Goal: Transaction & Acquisition: Purchase product/service

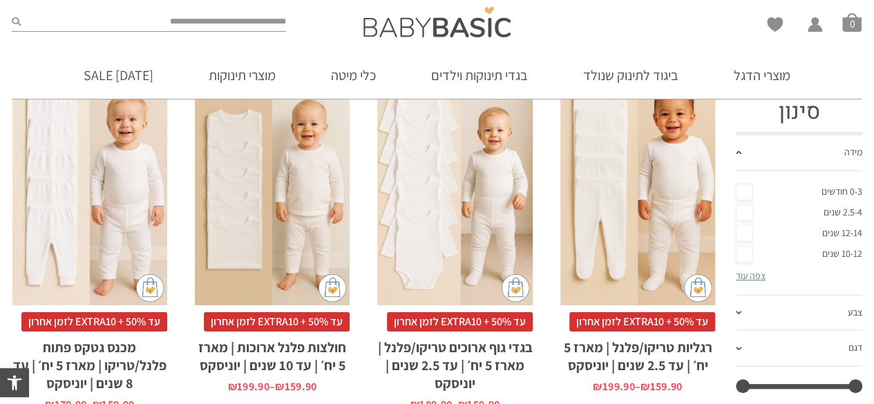
scroll to position [276, 0]
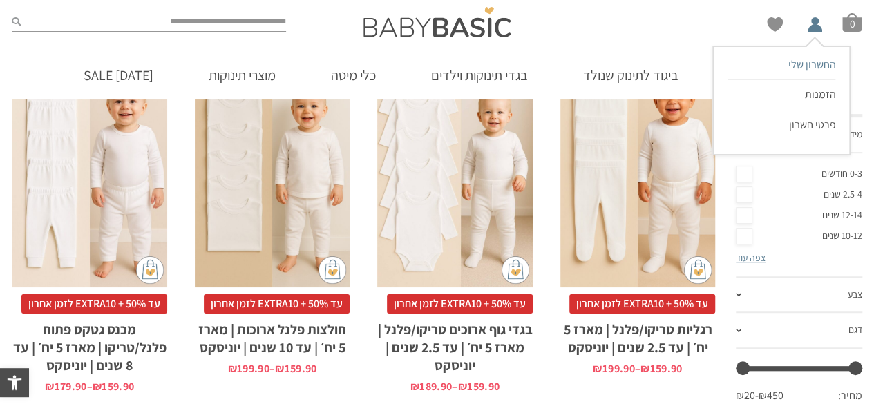
click at [815, 68] on span "החשבון שלי" at bounding box center [812, 64] width 48 height 15
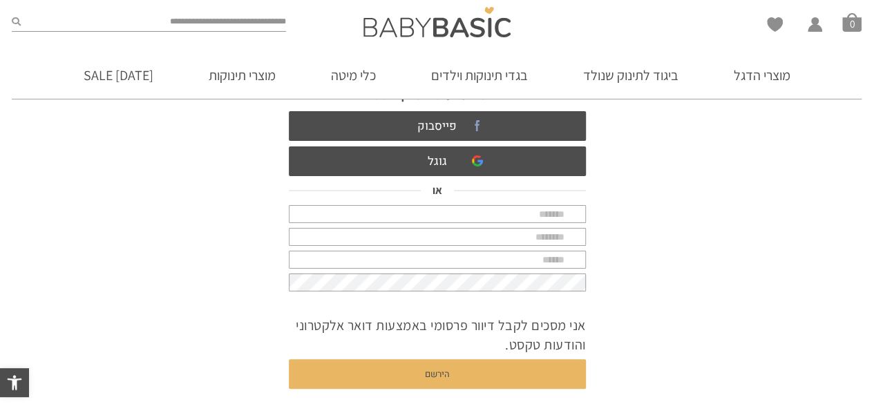
scroll to position [28, 0]
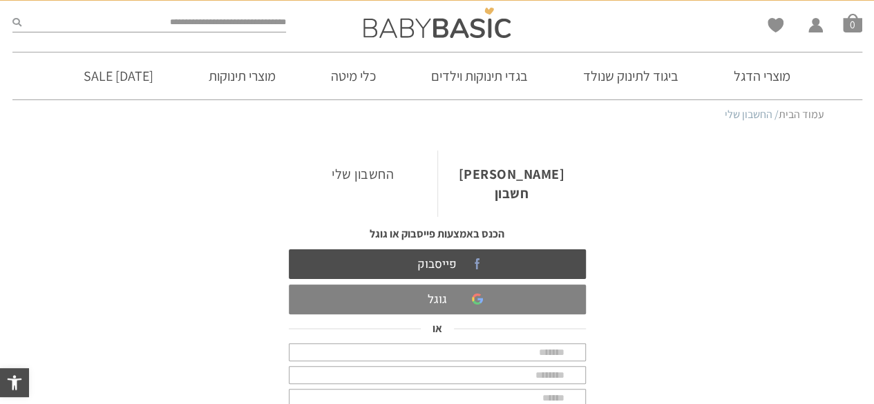
click at [459, 285] on link "גוגל" at bounding box center [437, 300] width 297 height 30
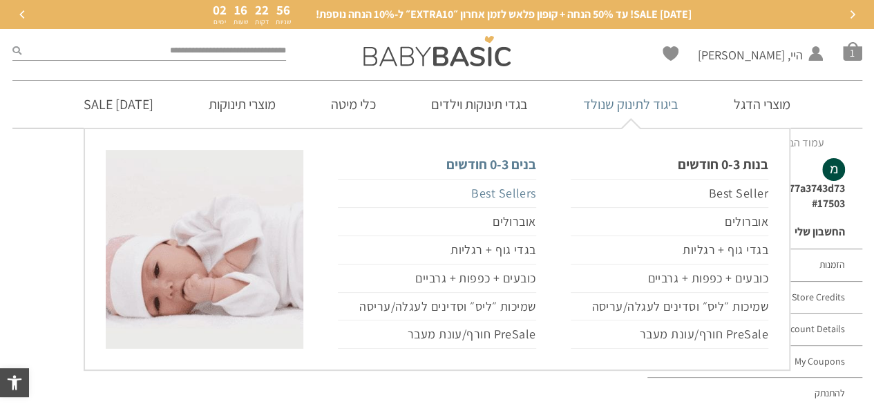
click at [495, 193] on link "Best Sellers" at bounding box center [437, 193] width 198 height 29
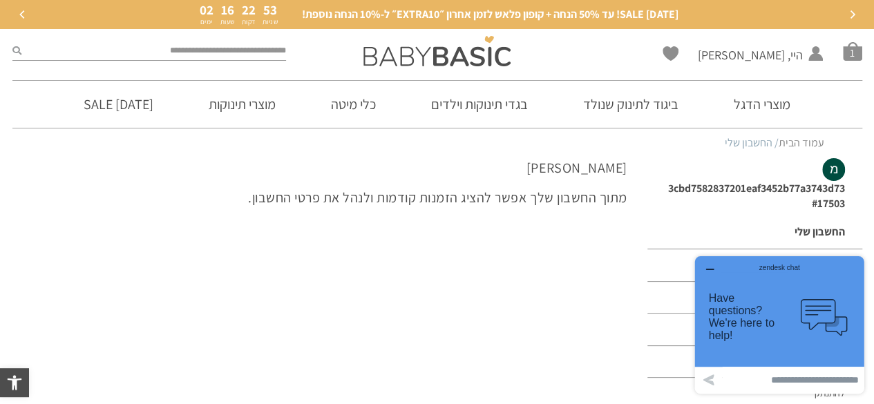
click at [709, 266] on icon "button" at bounding box center [709, 269] width 11 height 11
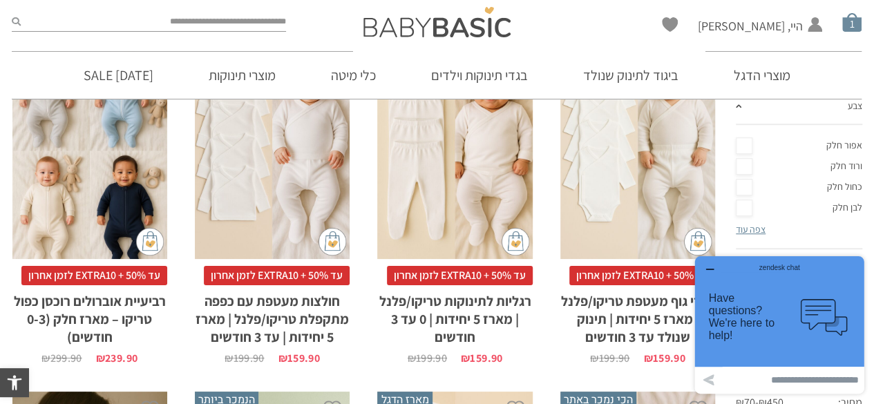
click at [852, 26] on span "סל קניות" at bounding box center [851, 21] width 19 height 19
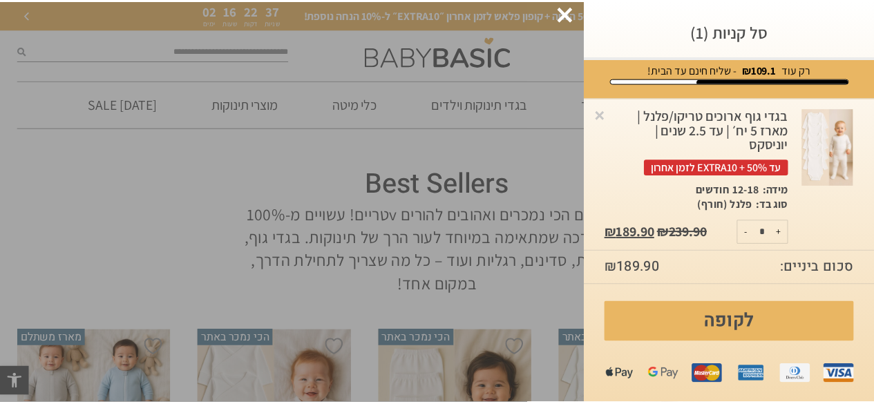
scroll to position [14, 0]
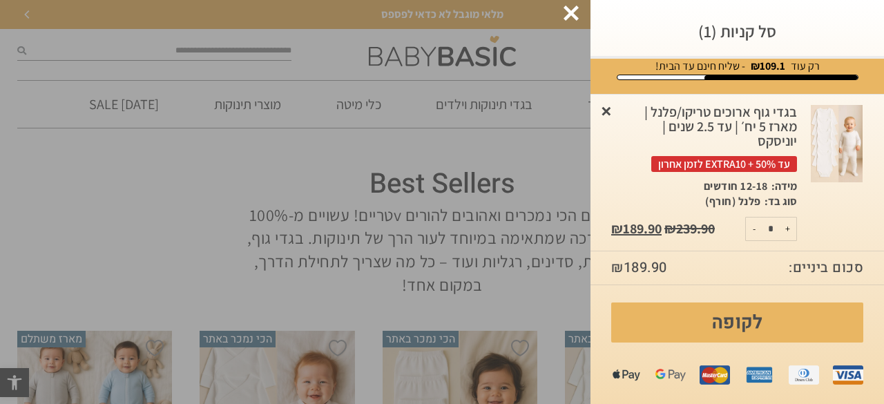
click at [614, 106] on link "×" at bounding box center [607, 111] width 14 height 14
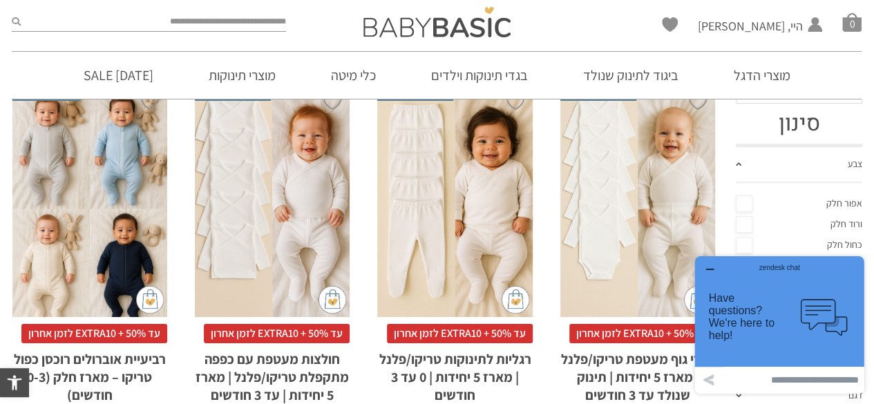
scroll to position [276, 0]
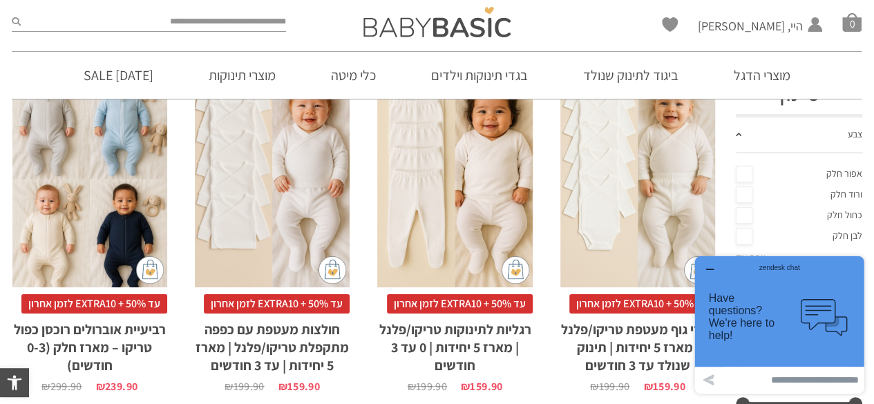
click at [710, 267] on icon "button" at bounding box center [709, 269] width 11 height 11
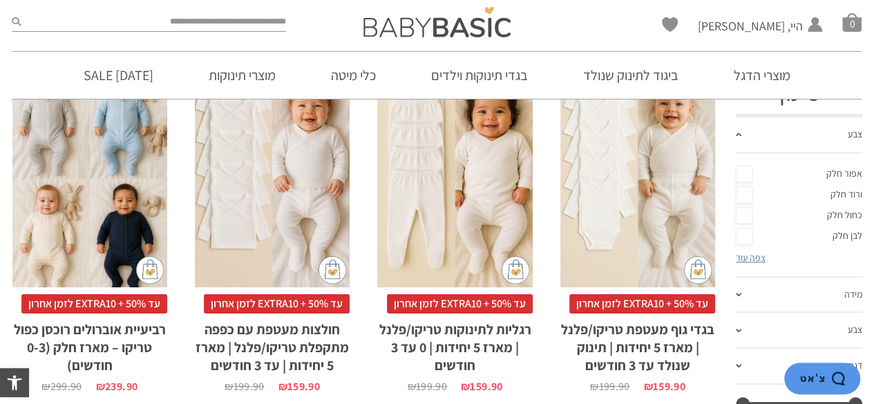
click at [654, 229] on div "x בחירת סוג בד טריקו (עונת מעבר/קיץ) פלנל (חורף)" at bounding box center [637, 171] width 155 height 233
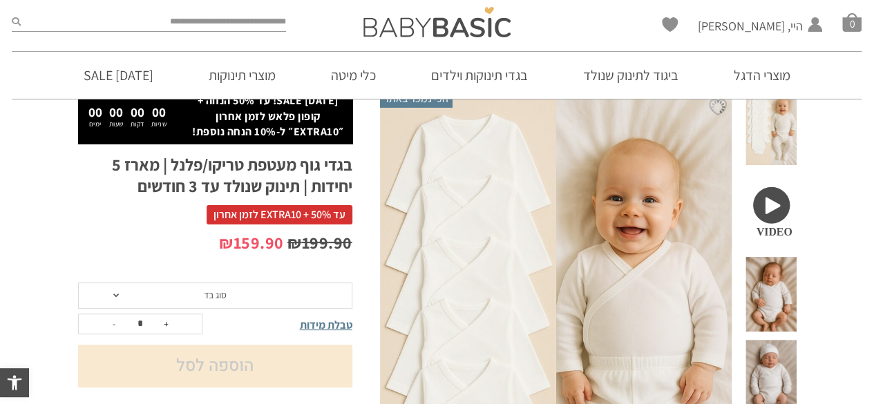
scroll to position [97, 0]
click at [287, 294] on span "סוג בד" at bounding box center [215, 296] width 274 height 26
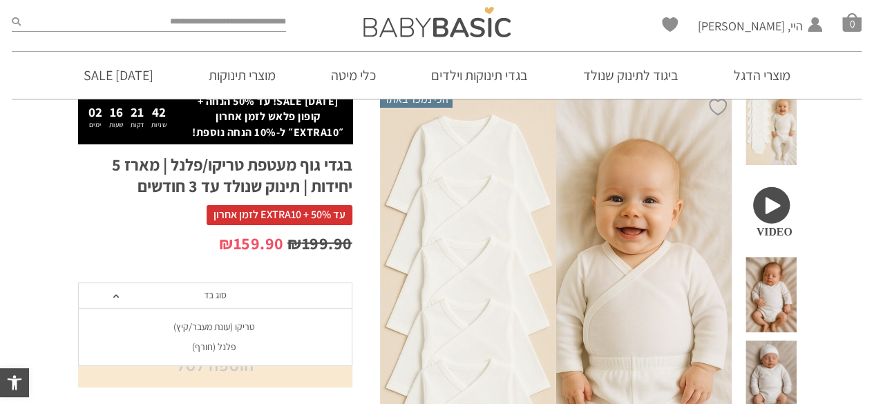
click at [239, 346] on div "פלנל (חורף)" at bounding box center [214, 347] width 274 height 12
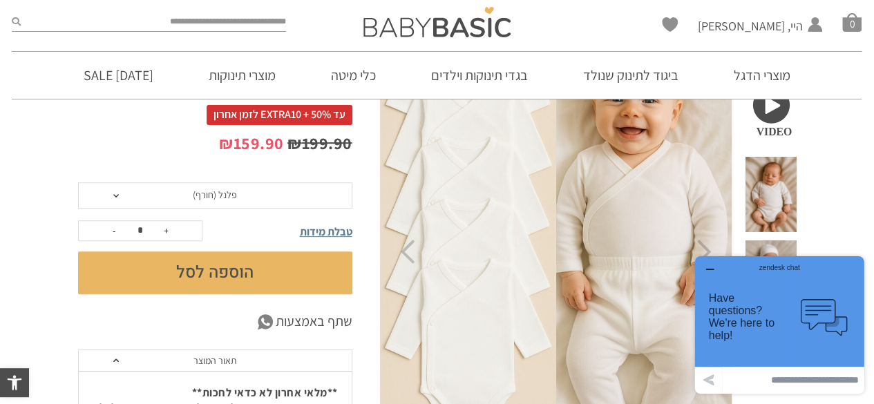
scroll to position [167, 0]
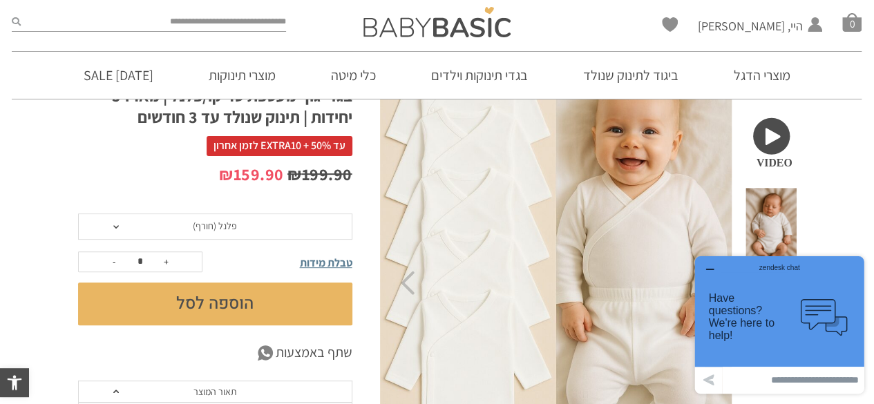
click at [206, 314] on button "הוספה לסל" at bounding box center [215, 304] width 274 height 43
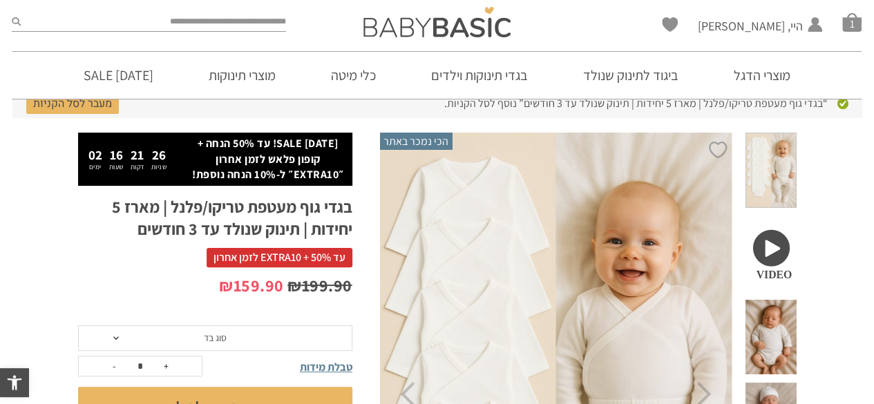
scroll to position [207, 0]
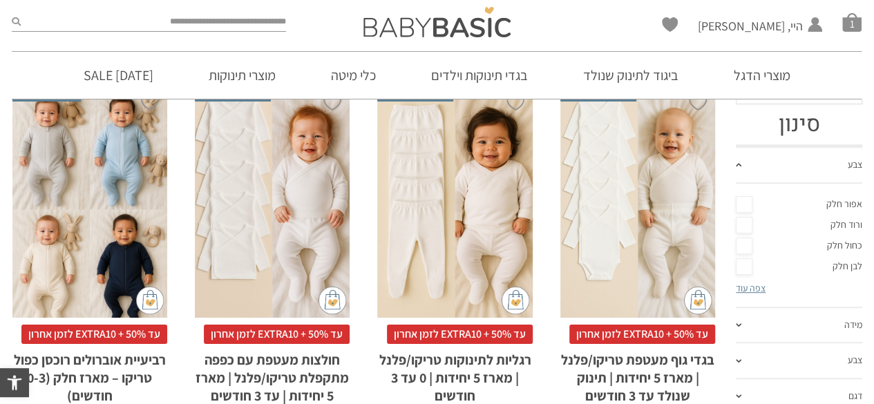
scroll to position [274, 0]
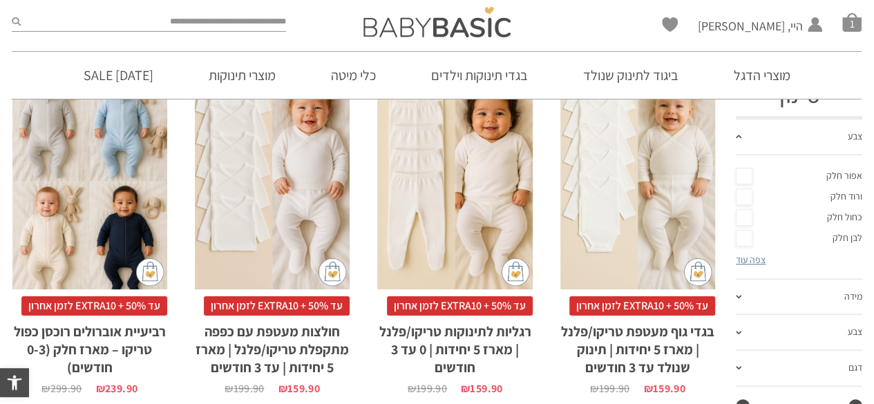
click at [429, 214] on div "x בחירת סוג בד טריקו (עונת מעבר/קיץ) פלנל (חורף)" at bounding box center [454, 173] width 155 height 233
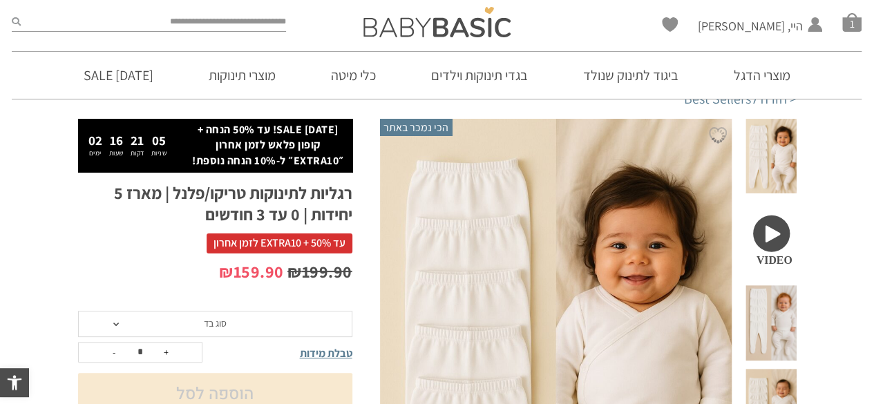
scroll to position [97, 0]
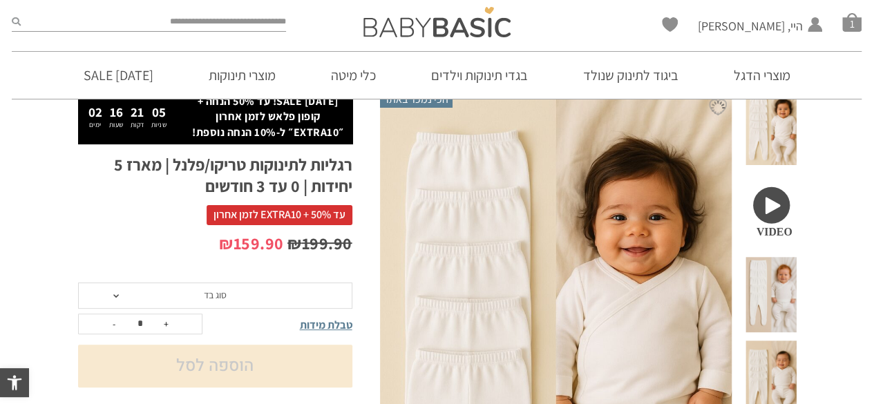
click at [265, 297] on span "סוג בד" at bounding box center [215, 296] width 274 height 26
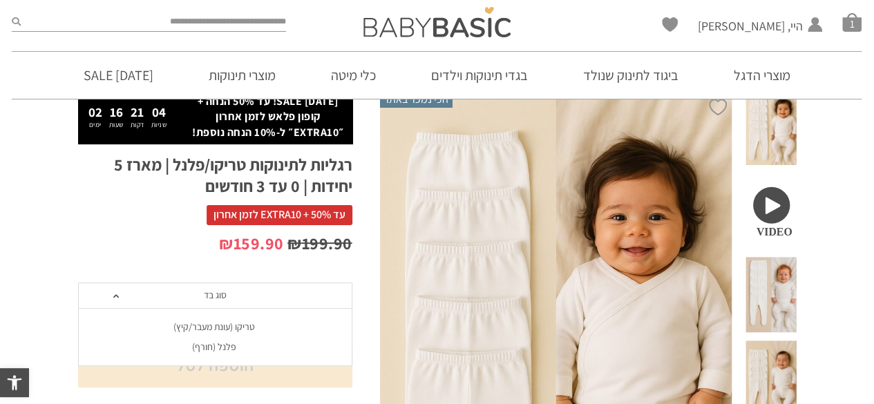
click at [235, 344] on div "פלנל (חורף)" at bounding box center [214, 347] width 274 height 12
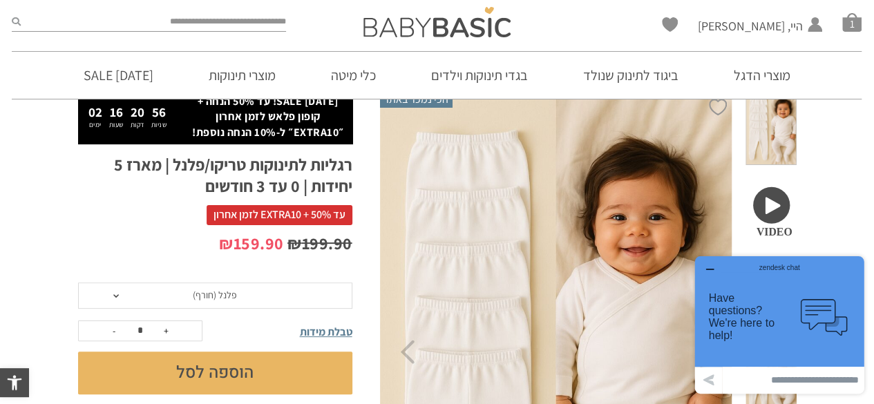
click at [218, 368] on button "הוספה לסל" at bounding box center [215, 373] width 274 height 43
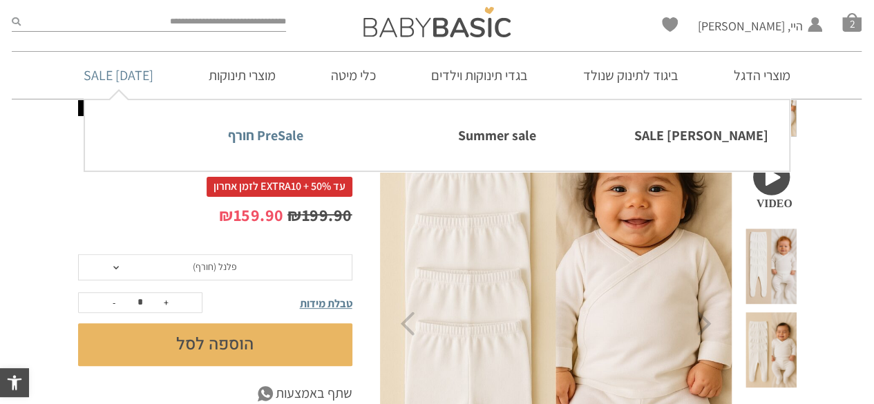
click at [267, 137] on link "PreSale חורף" at bounding box center [205, 135] width 198 height 29
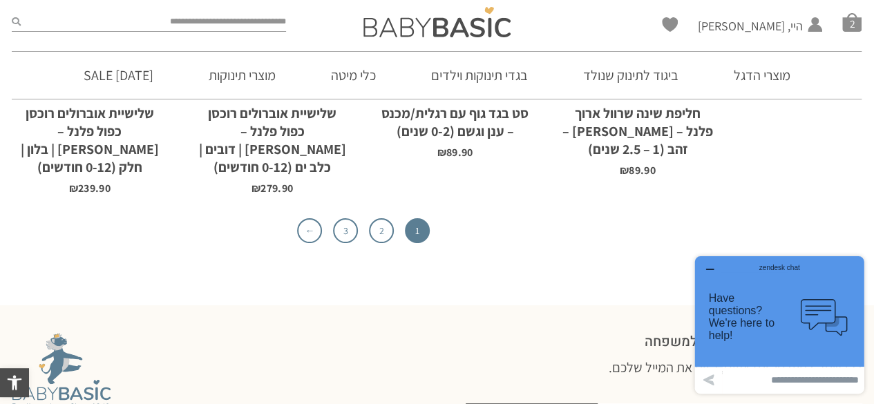
scroll to position [4658, 0]
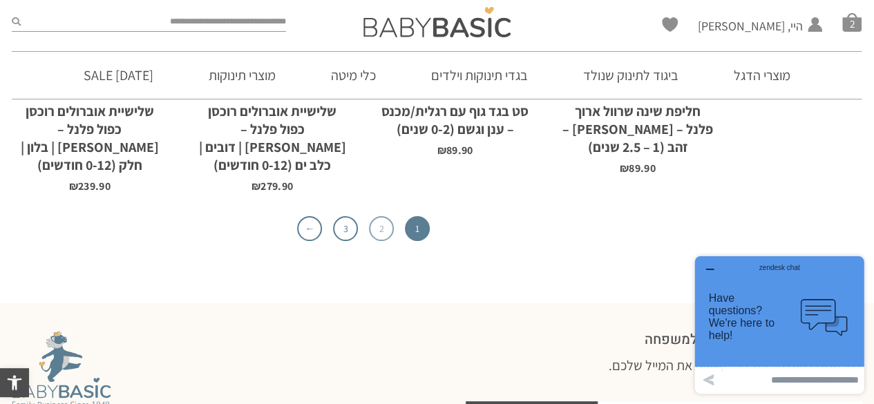
click at [387, 216] on link "2" at bounding box center [381, 228] width 25 height 25
drag, startPoint x: 711, startPoint y: 267, endPoint x: 1416, endPoint y: 511, distance: 746.0
click at [711, 267] on icon "button" at bounding box center [709, 269] width 11 height 11
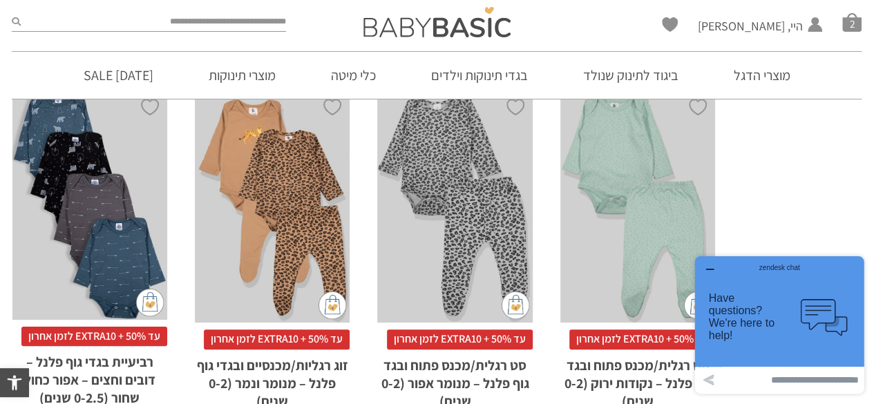
scroll to position [4243, 0]
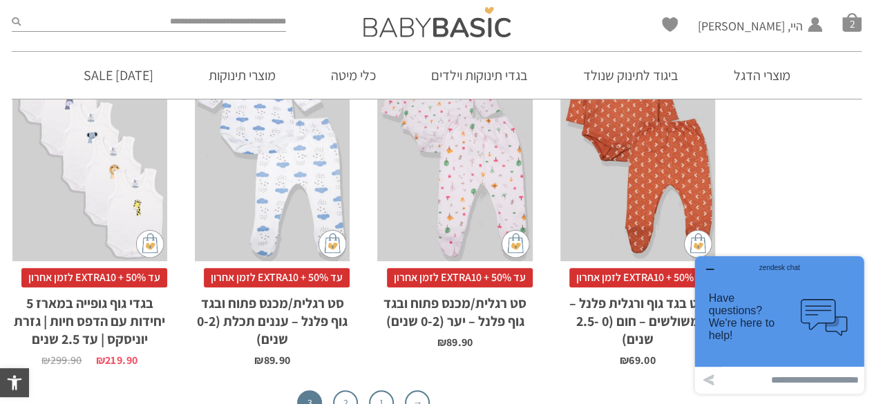
scroll to position [581, 0]
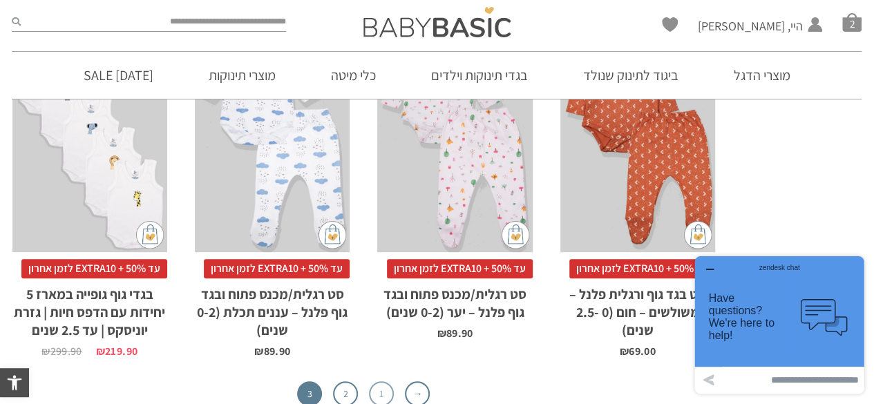
click at [377, 389] on link "1" at bounding box center [381, 393] width 25 height 25
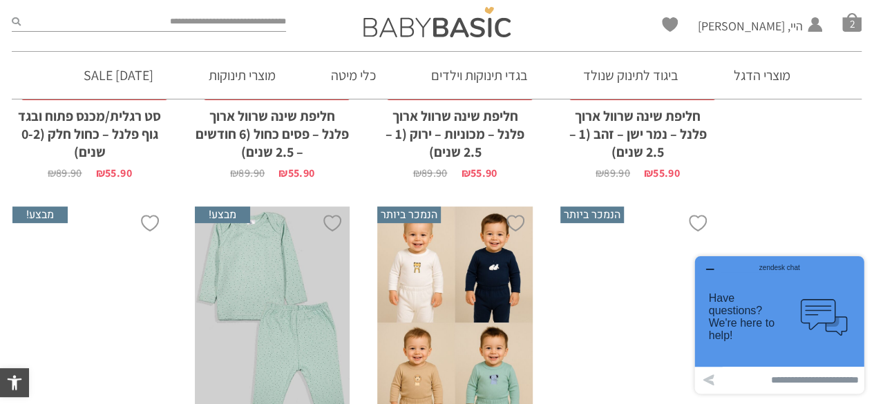
scroll to position [3207, 0]
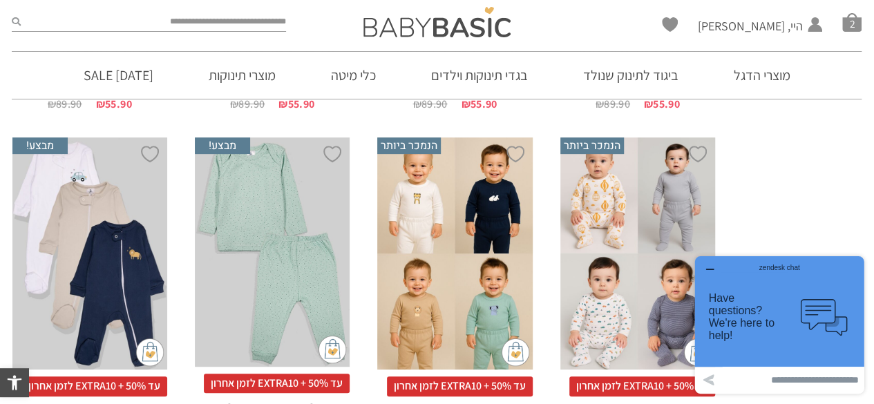
click at [68, 229] on div "x בחירת מידה 0-3m 3-6m 6-12m" at bounding box center [89, 253] width 155 height 233
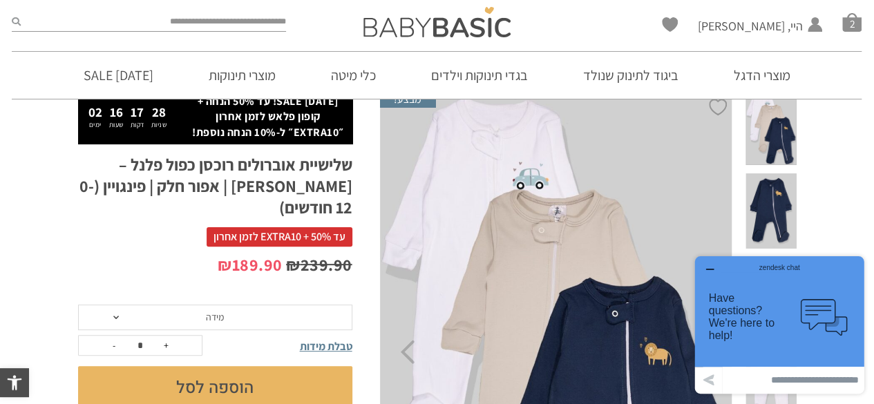
click at [265, 305] on span "מידה" at bounding box center [215, 318] width 274 height 26
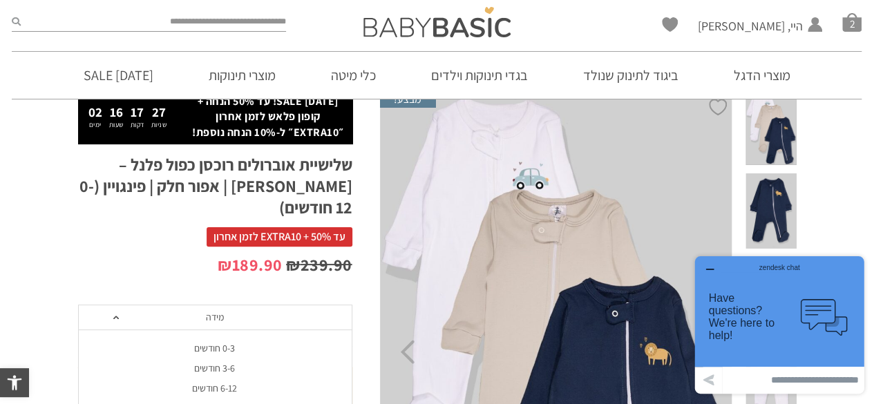
click at [240, 343] on div "0-3 חודשים" at bounding box center [214, 349] width 274 height 12
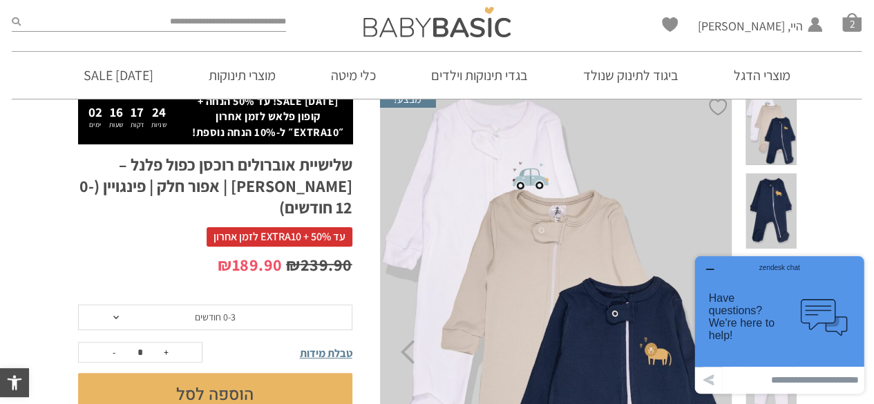
click at [771, 185] on span at bounding box center [771, 210] width 50 height 75
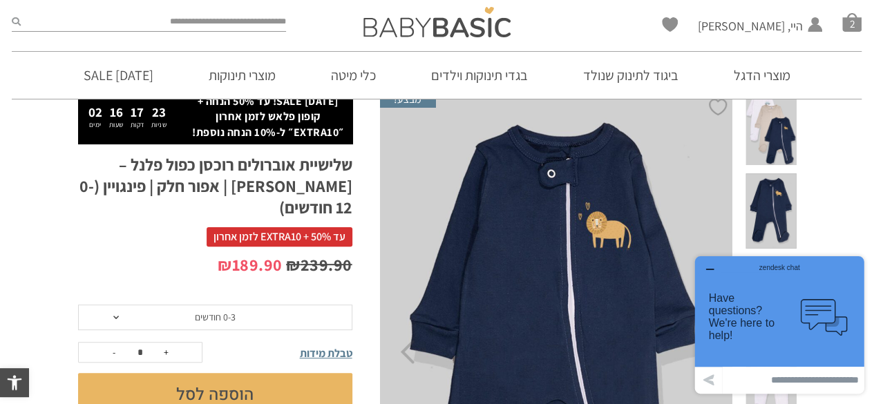
click at [775, 257] on span at bounding box center [771, 294] width 50 height 75
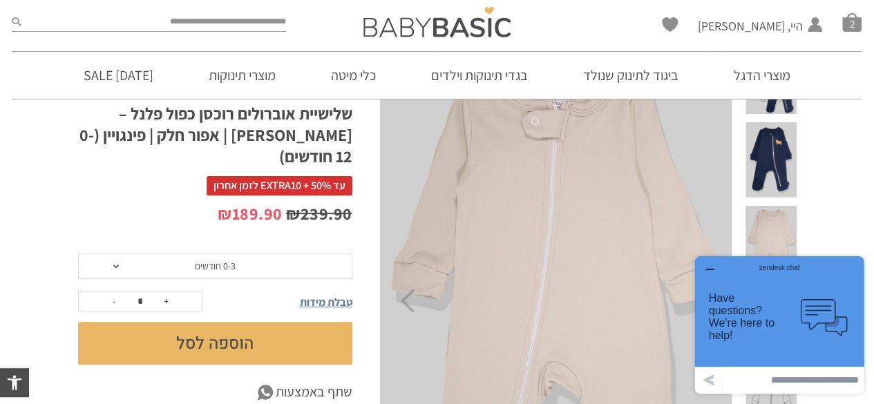
scroll to position [167, 0]
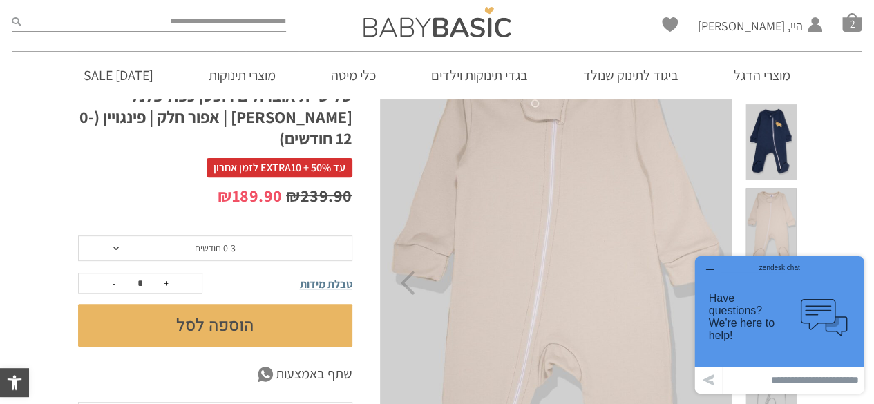
click at [216, 306] on button "הוספה לסל" at bounding box center [215, 325] width 274 height 43
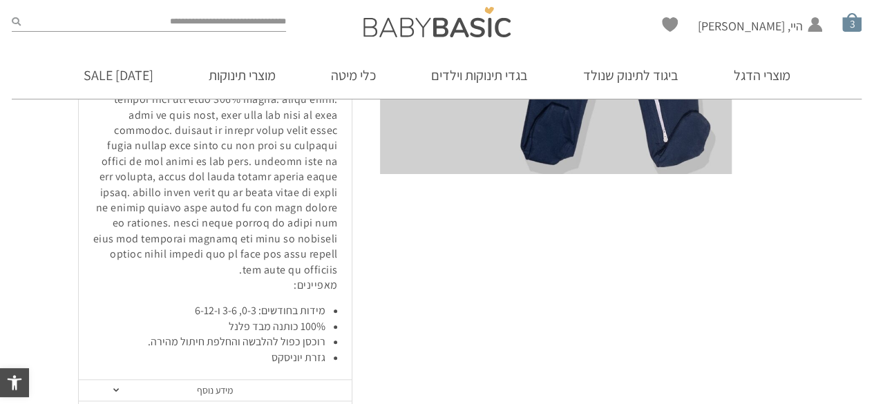
click at [857, 19] on span "סל קניות" at bounding box center [851, 21] width 19 height 19
